Goal: Navigation & Orientation: Find specific page/section

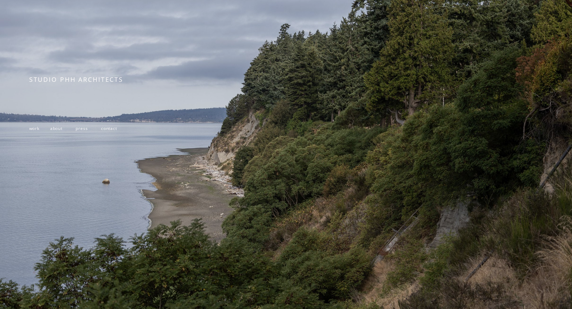
scroll to position [92, 0]
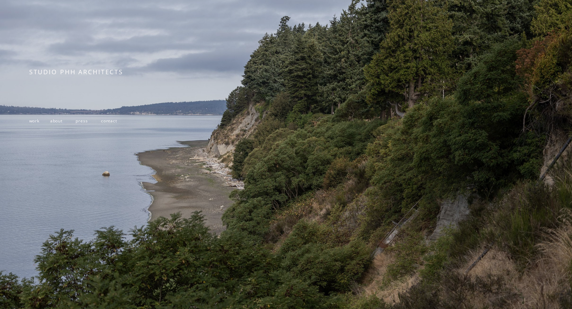
click at [37, 118] on span "work" at bounding box center [34, 121] width 10 height 6
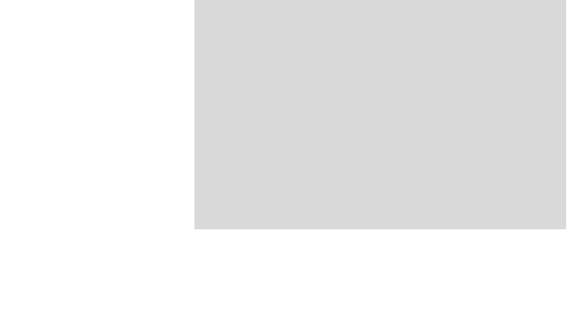
scroll to position [549, 0]
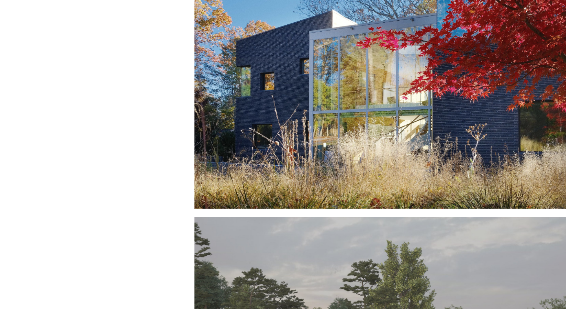
click at [345, 85] on div at bounding box center [380, 88] width 372 height 239
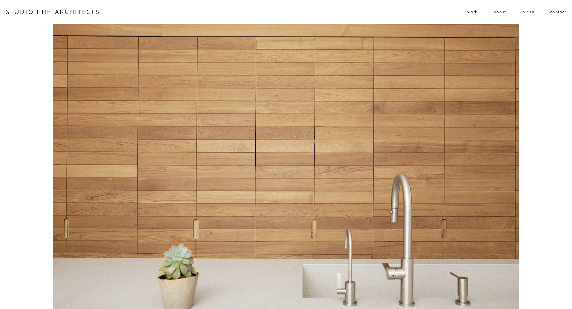
scroll to position [4464, 0]
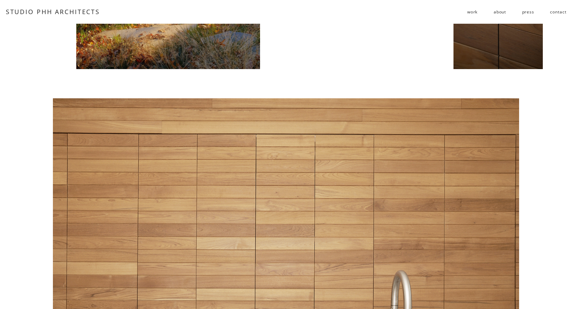
click at [478, 181] on div at bounding box center [286, 258] width 466 height 321
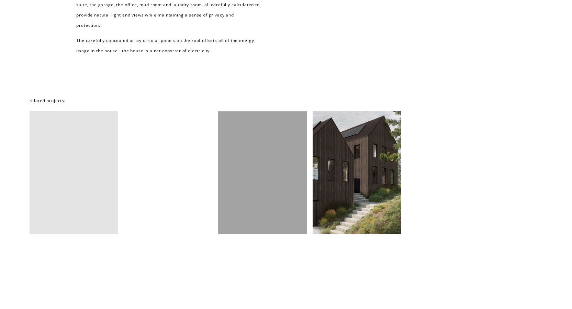
scroll to position [5782, 0]
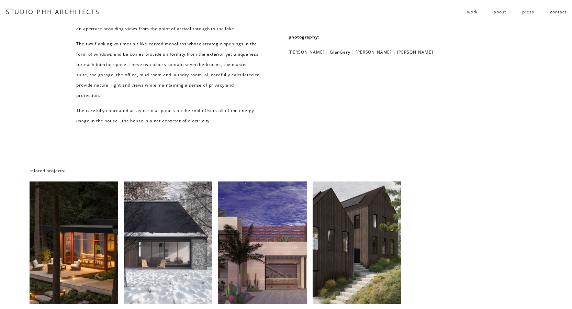
click at [494, 10] on link "about" at bounding box center [499, 11] width 12 height 11
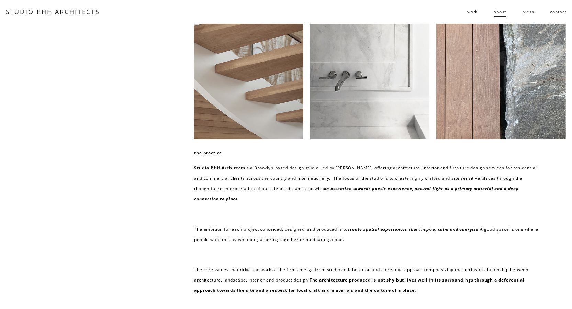
click at [552, 9] on link "contact" at bounding box center [558, 11] width 16 height 11
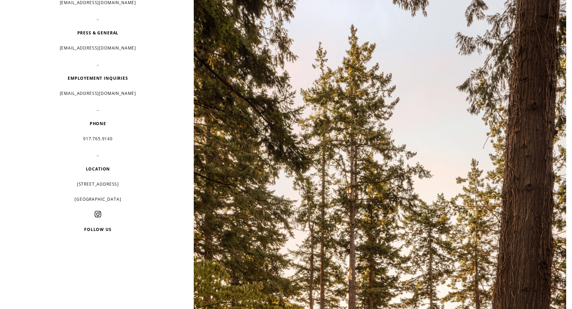
scroll to position [103, 0]
